Goal: Information Seeking & Learning: Learn about a topic

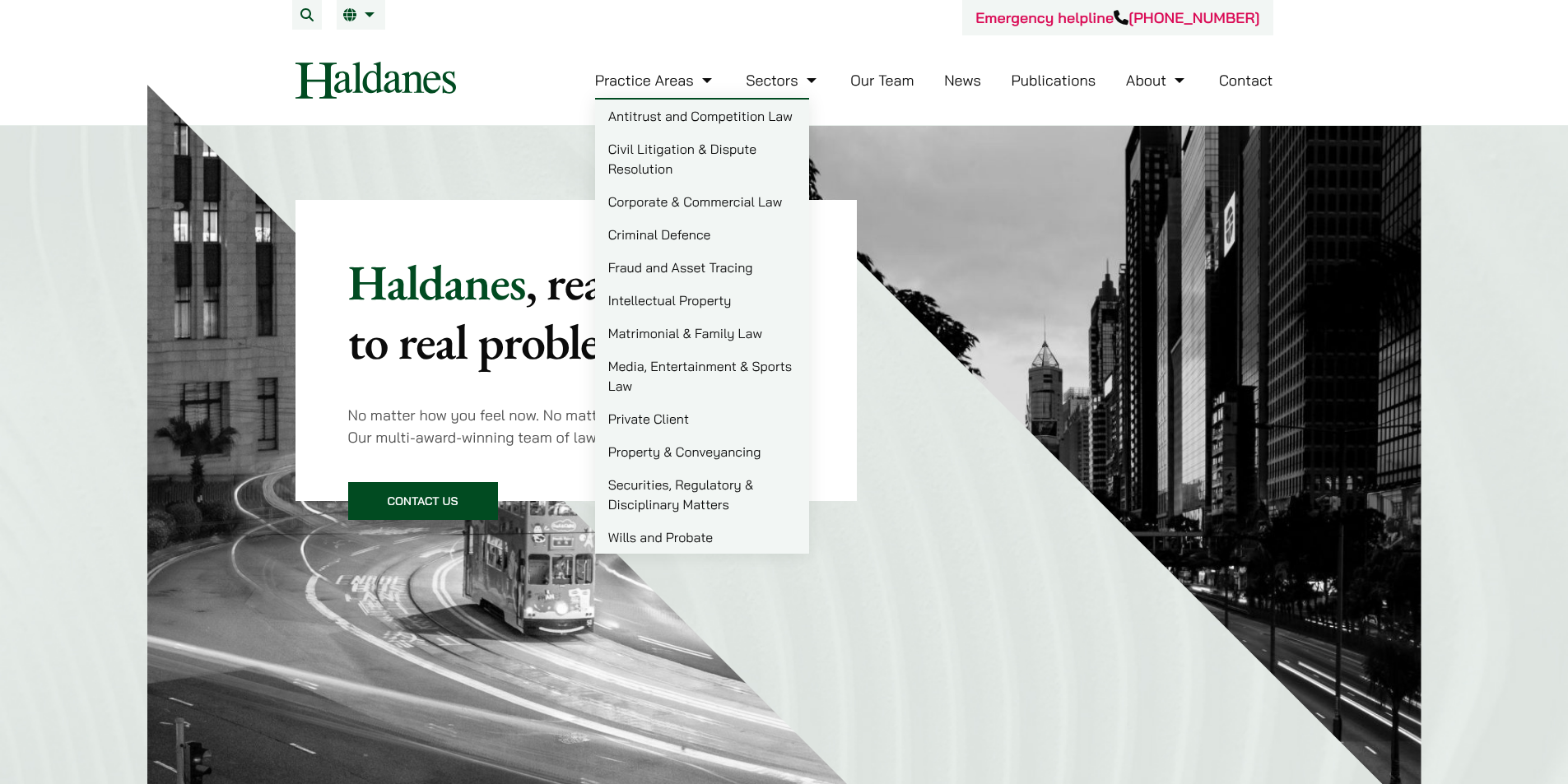
click at [623, 160] on link "Civil Litigation & Dispute Resolution" at bounding box center [702, 159] width 214 height 53
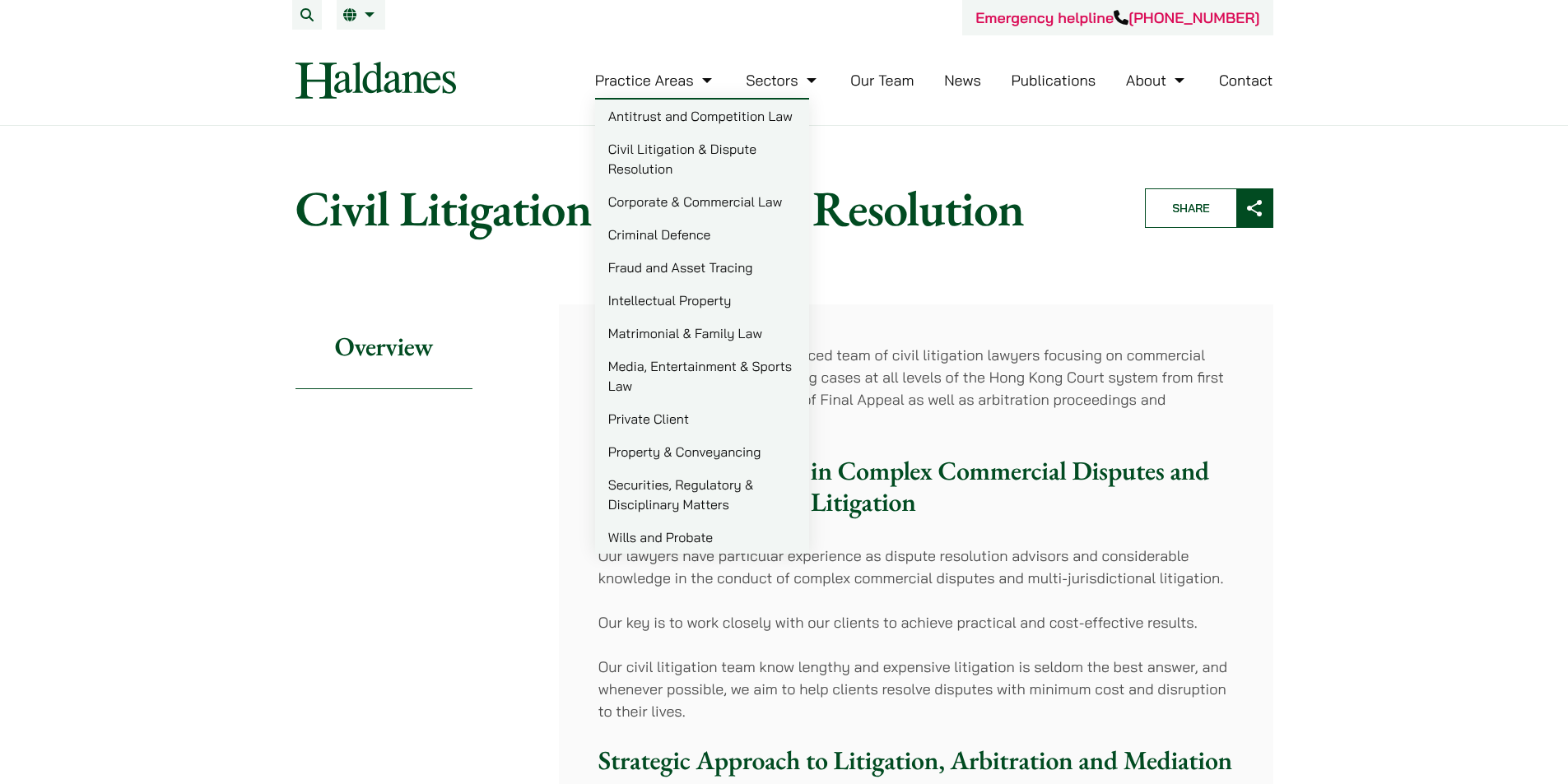
click at [662, 234] on link "Criminal Defence" at bounding box center [702, 234] width 214 height 33
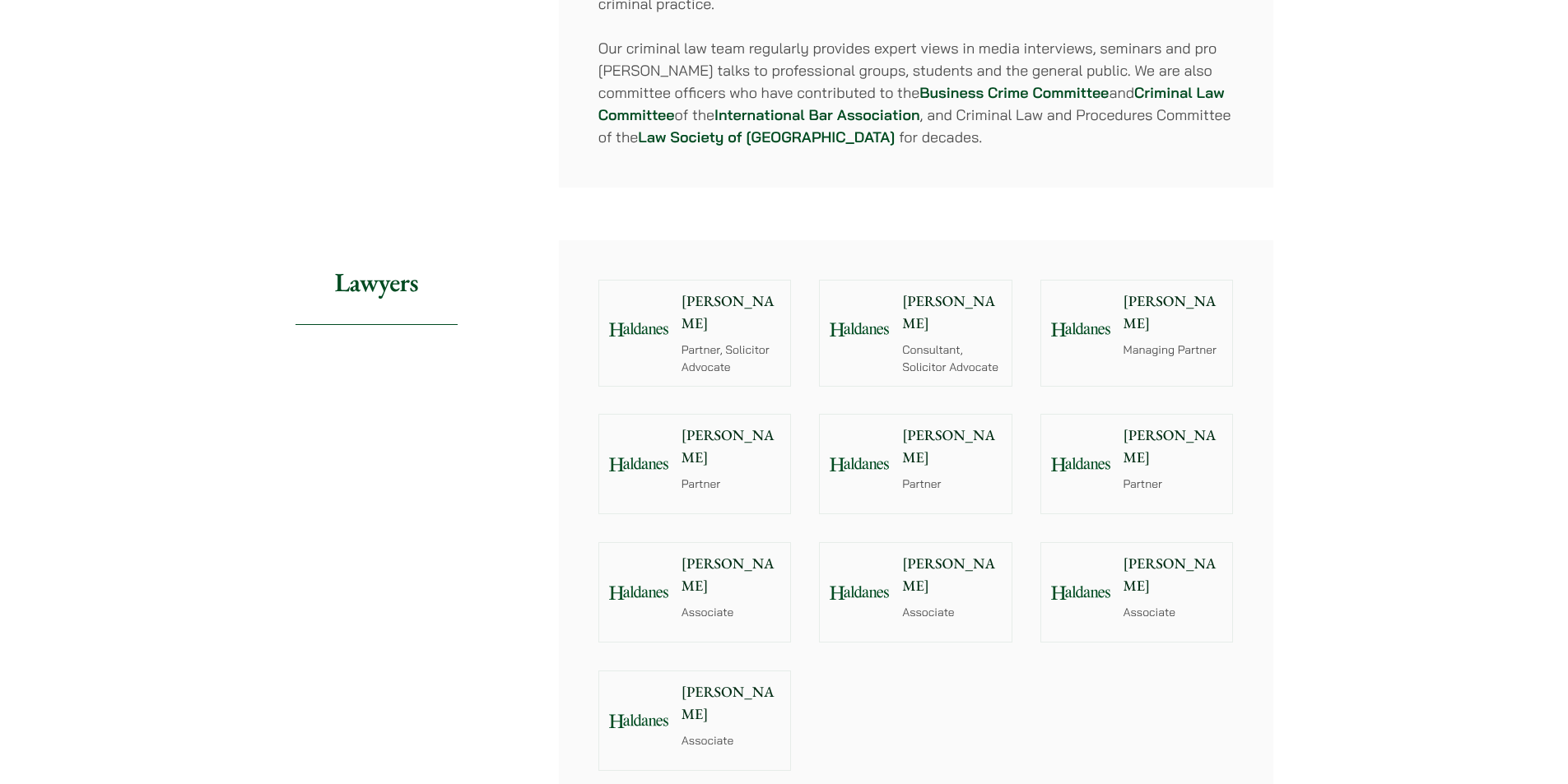
scroll to position [1646, 0]
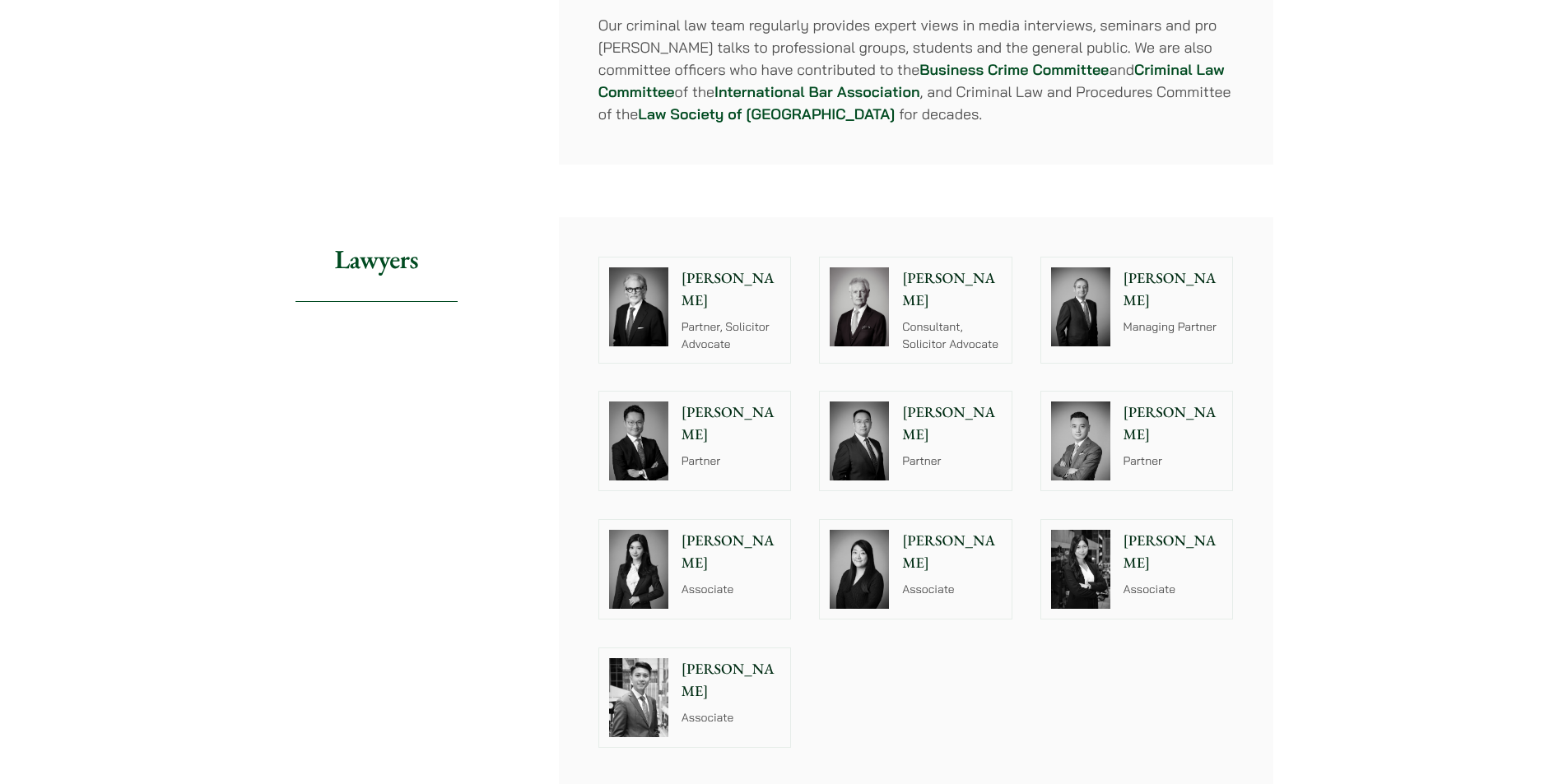
click at [1086, 402] on img at bounding box center [1080, 441] width 59 height 79
click at [641, 283] on img at bounding box center [638, 306] width 59 height 79
click at [868, 277] on img at bounding box center [859, 306] width 59 height 79
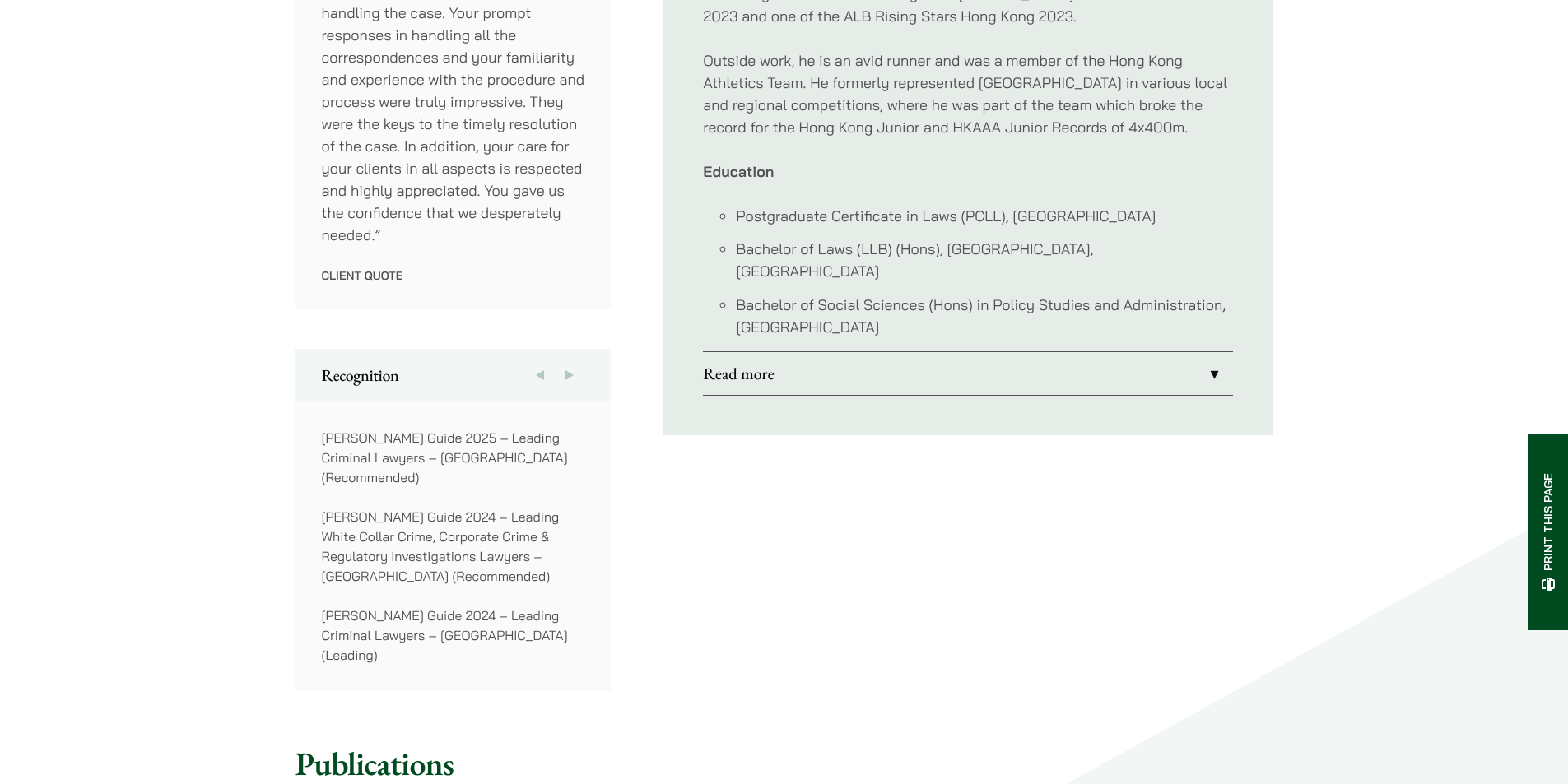
scroll to position [823, 0]
